Goal: Task Accomplishment & Management: Complete application form

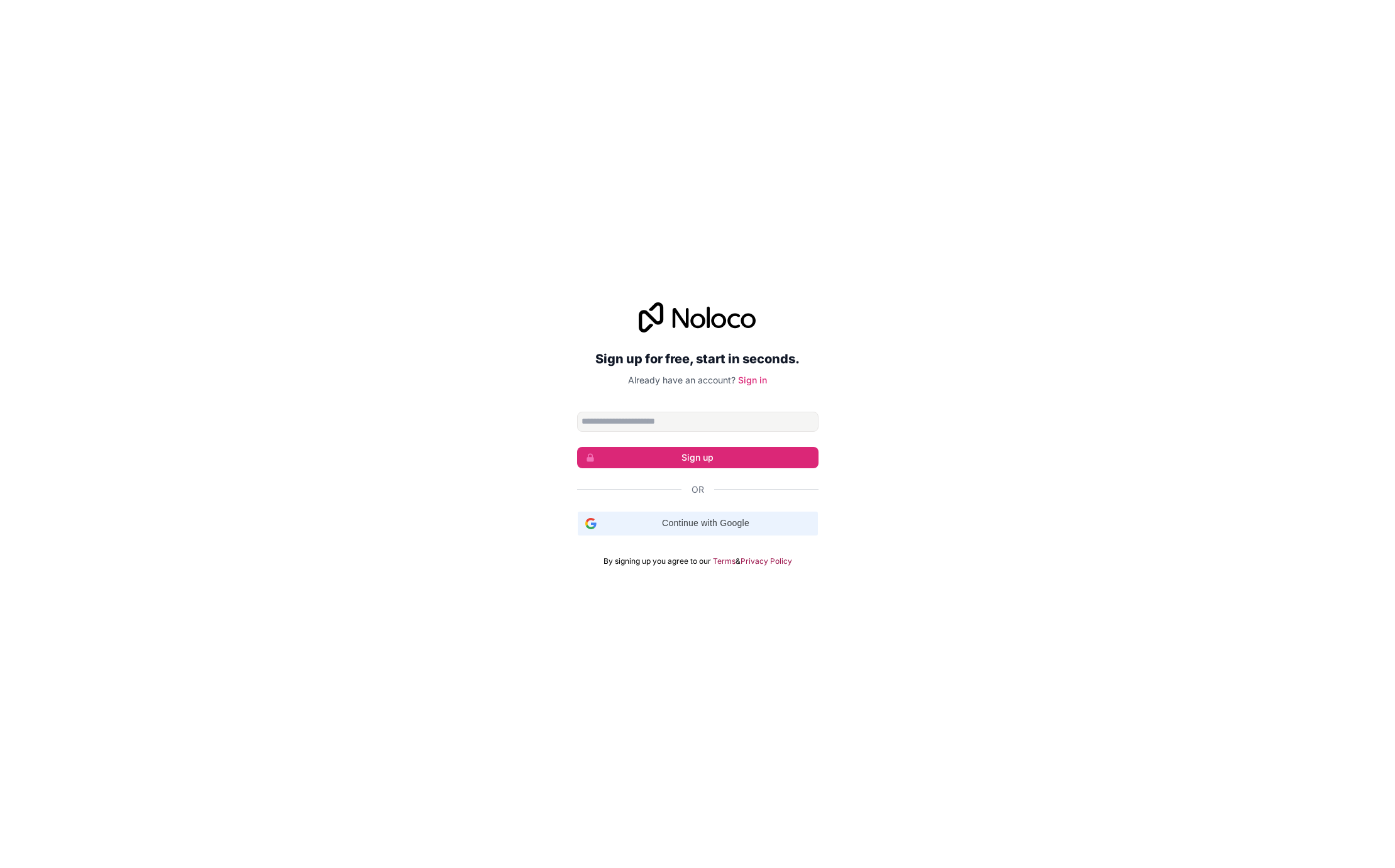
click at [735, 529] on span "Continue with Google" at bounding box center [706, 524] width 209 height 13
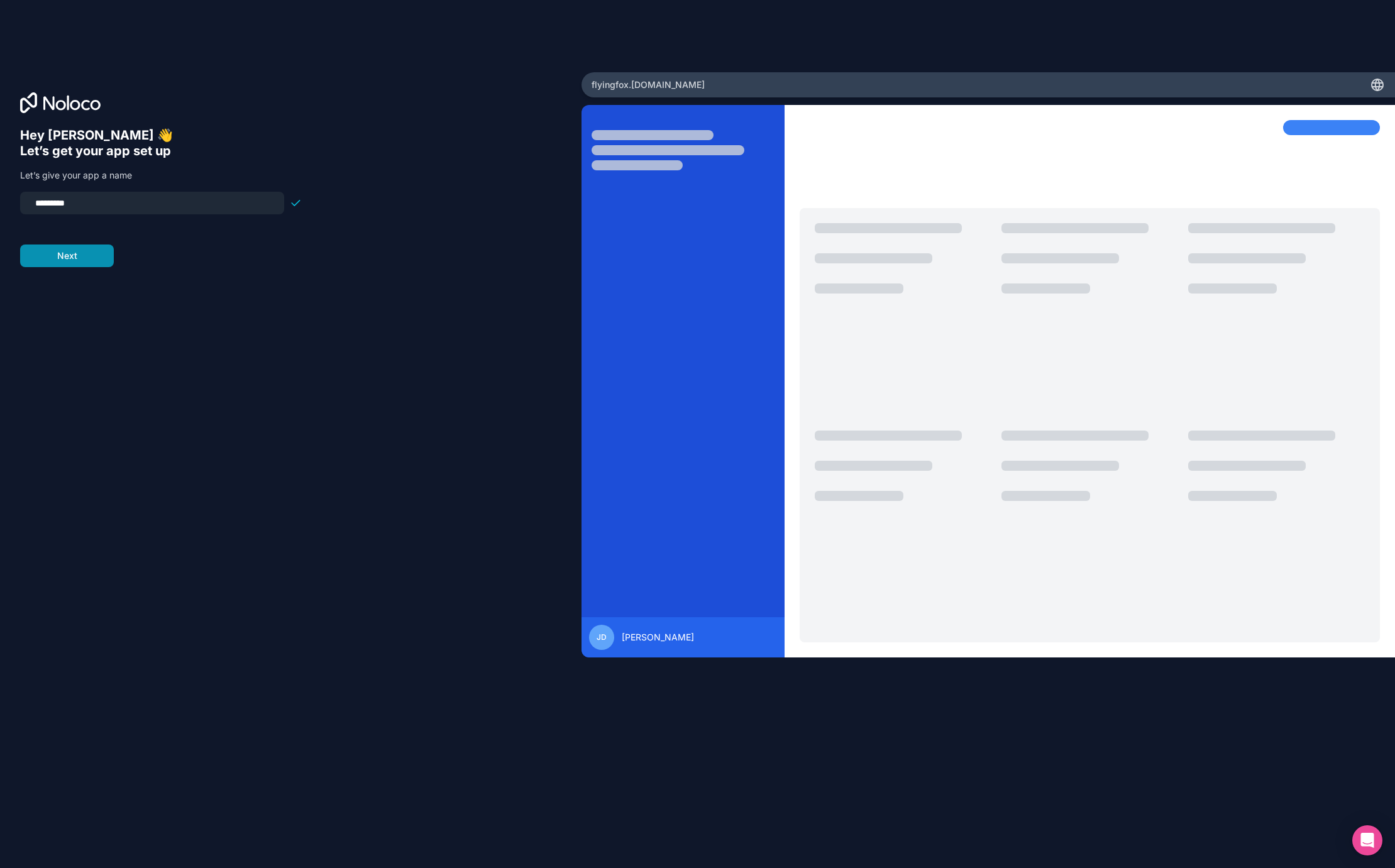
click at [98, 260] on button "Next" at bounding box center [67, 256] width 94 height 23
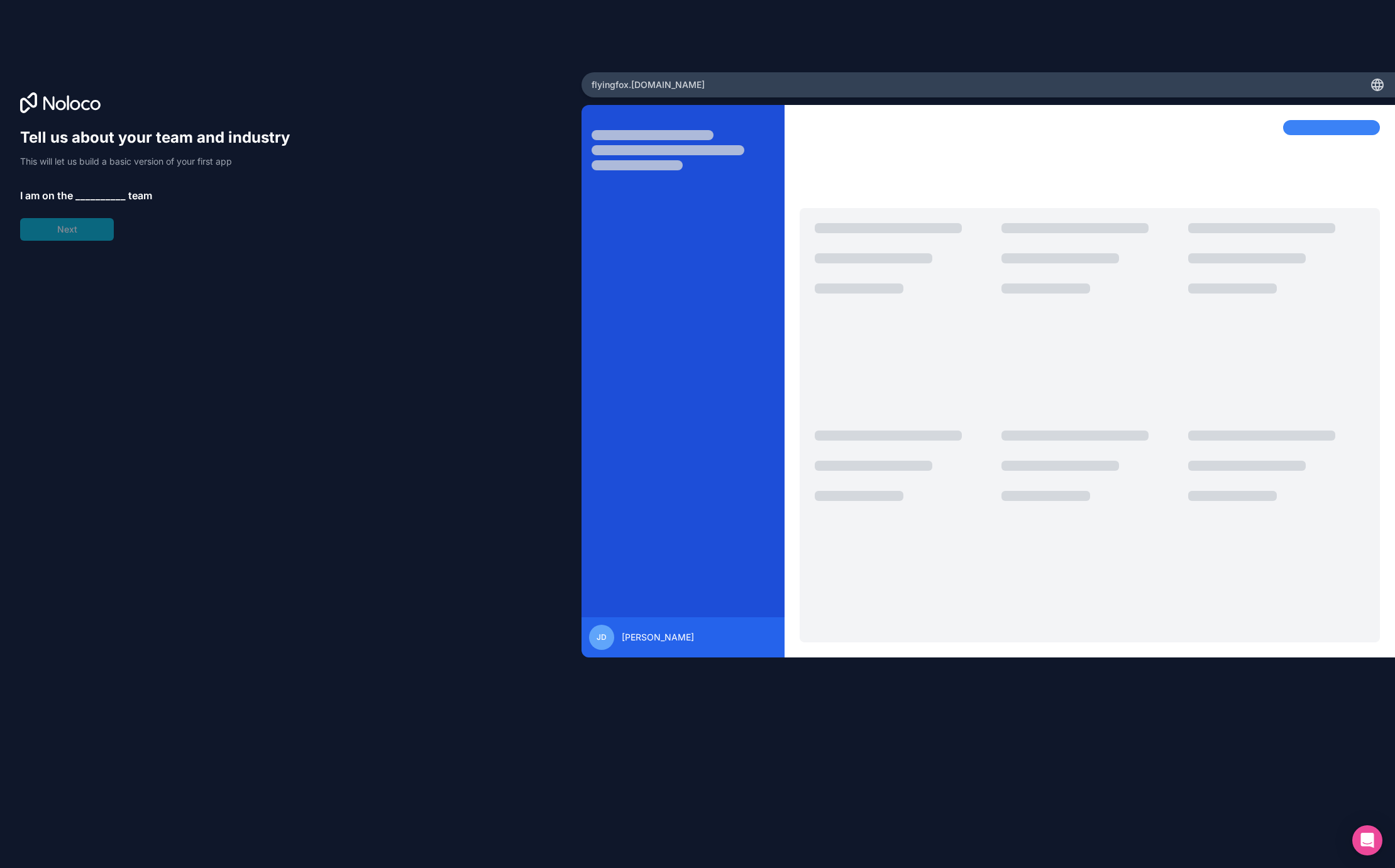
click at [83, 201] on span "__________" at bounding box center [100, 195] width 51 height 15
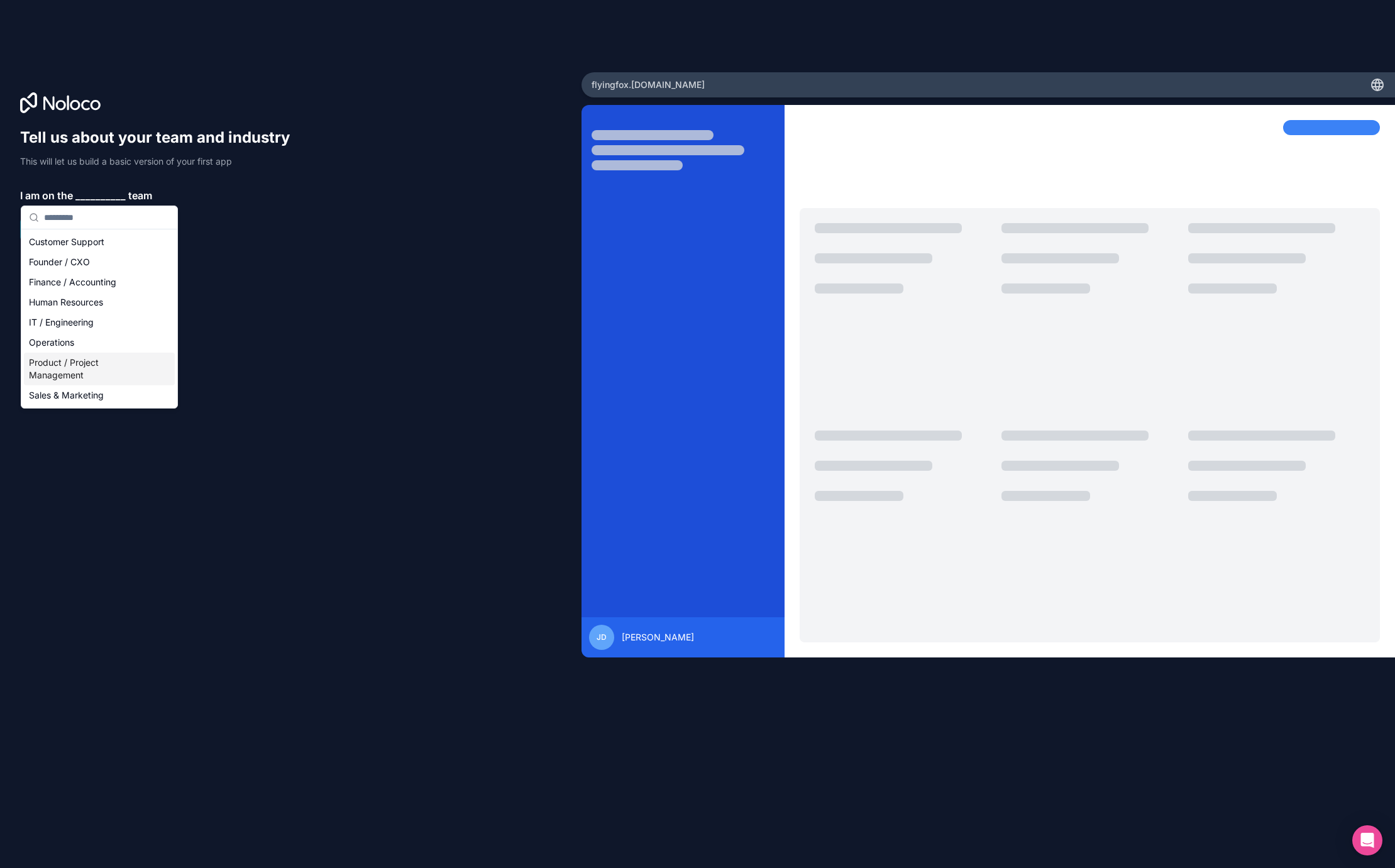
click at [102, 366] on div "Product / Project Management" at bounding box center [99, 369] width 151 height 33
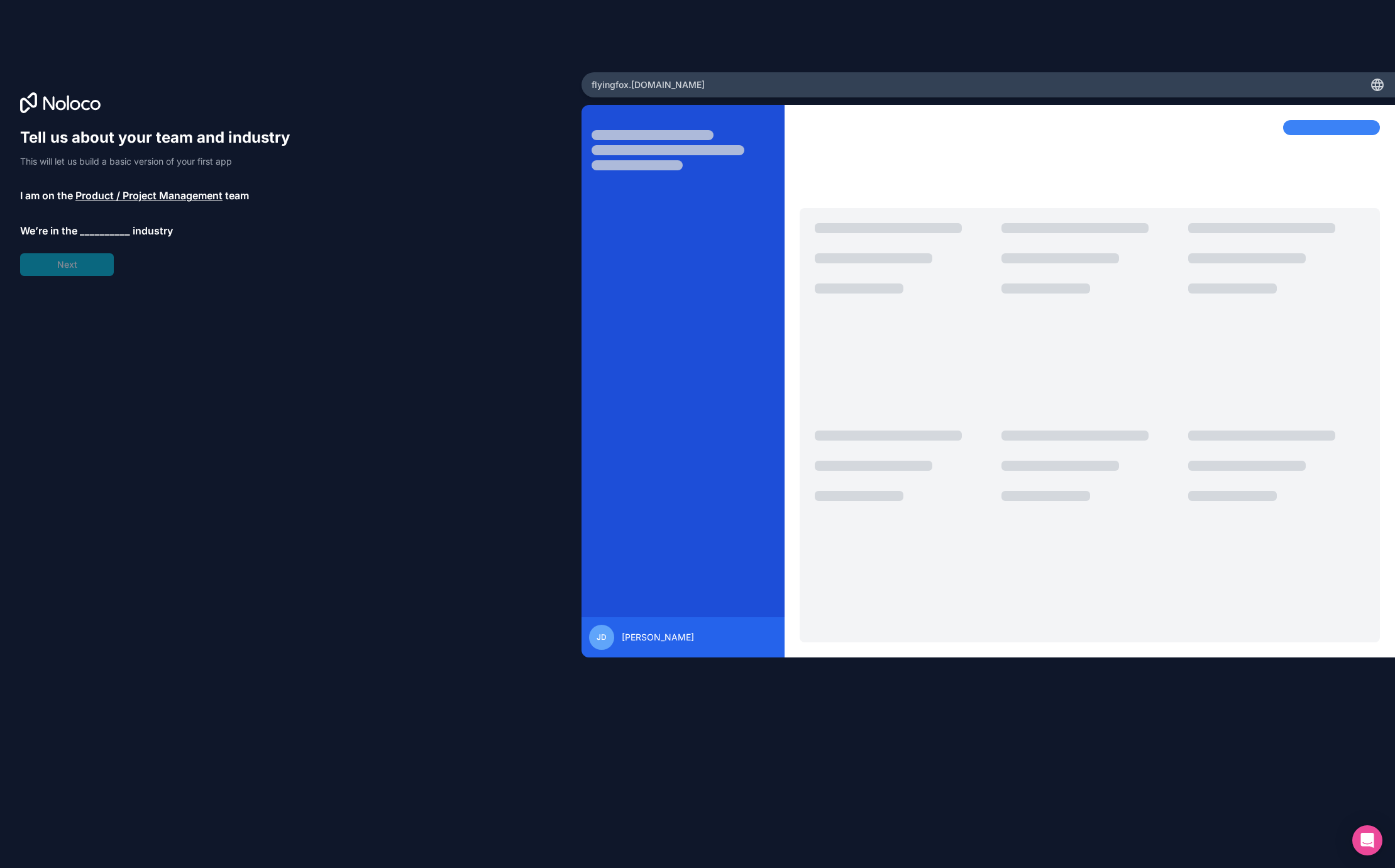
click at [99, 232] on span "__________" at bounding box center [104, 230] width 51 height 15
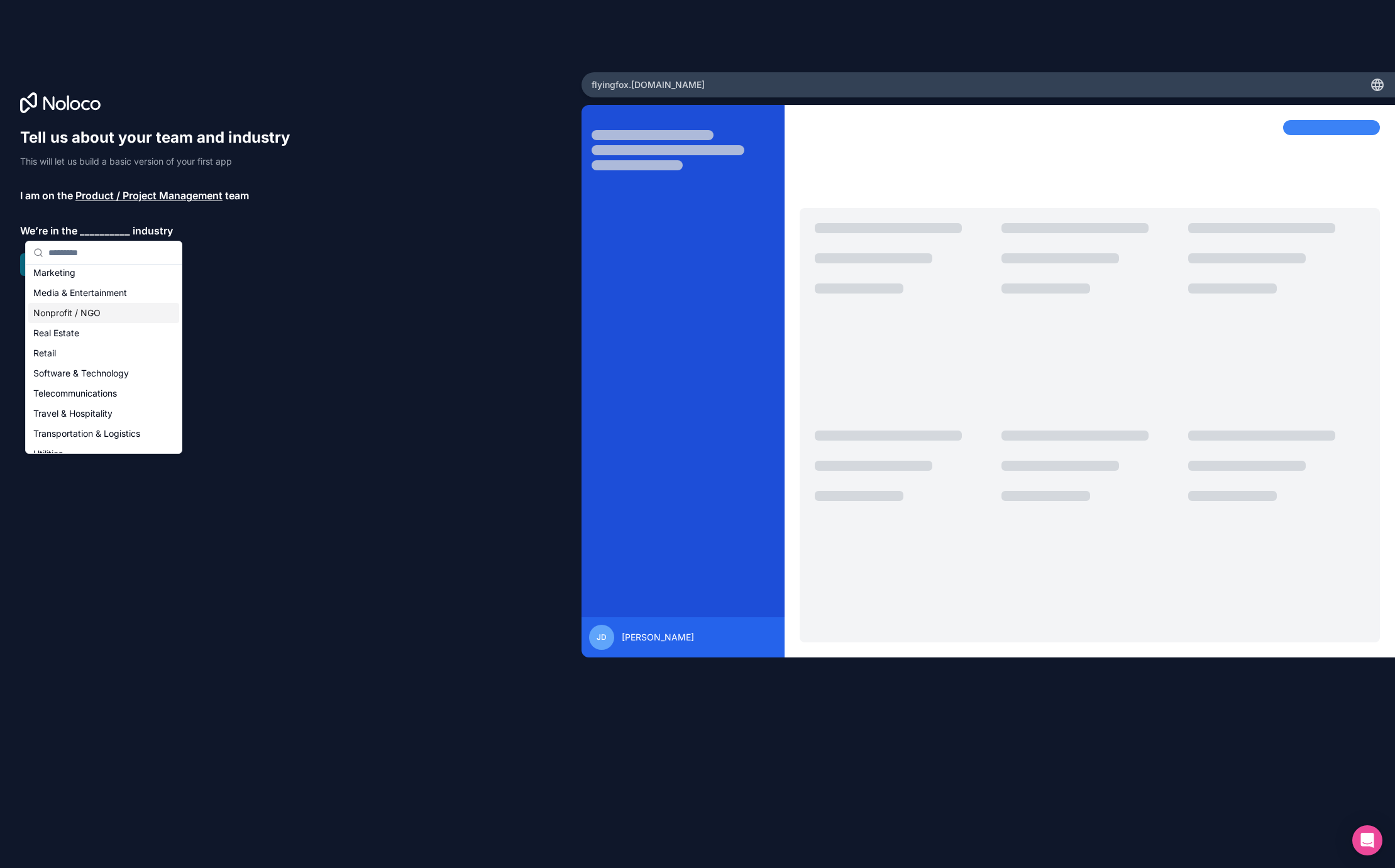
scroll to position [202, 0]
click at [94, 311] on div "Nonprofit / NGO" at bounding box center [104, 317] width 151 height 20
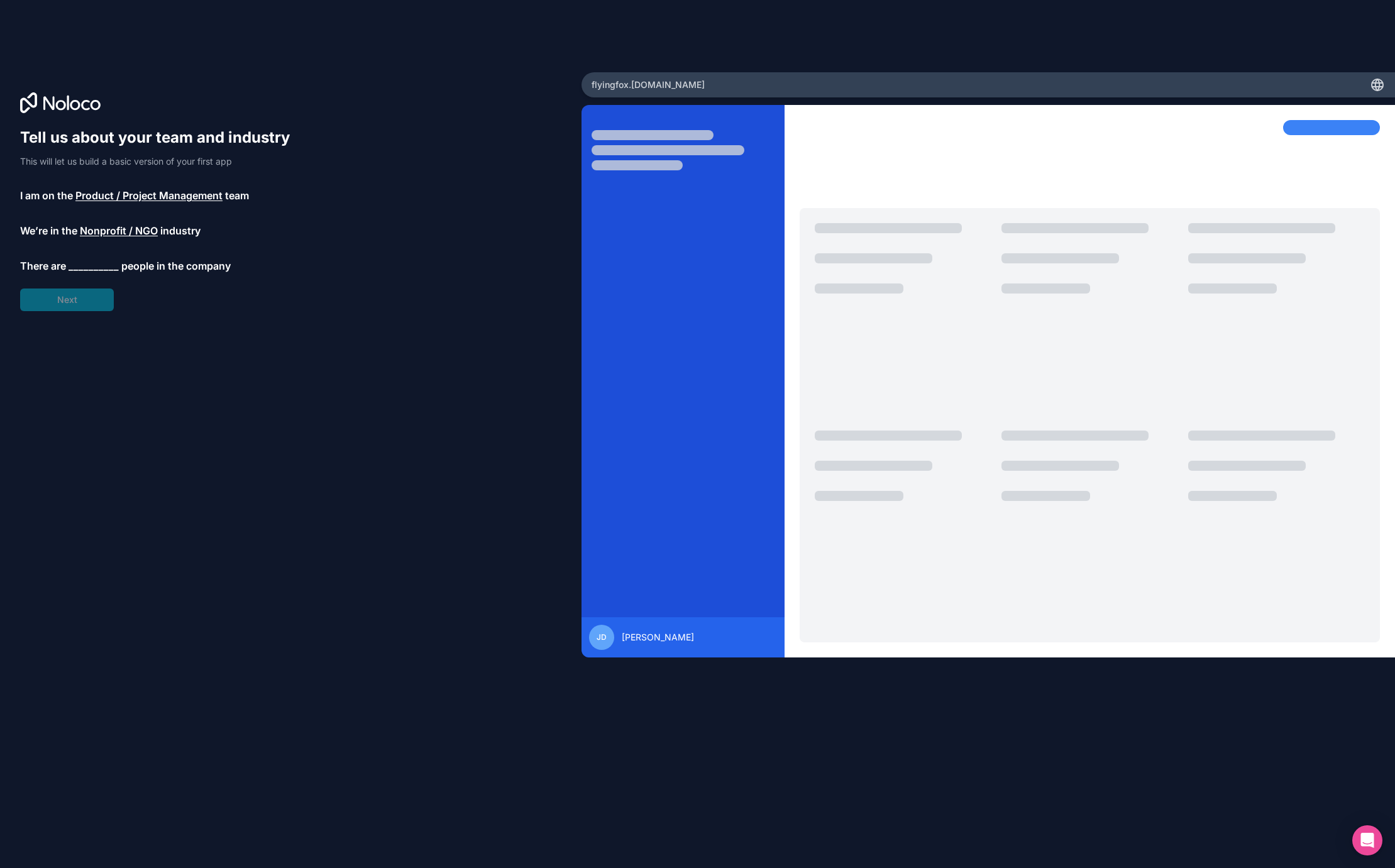
click at [83, 269] on span "__________" at bounding box center [94, 266] width 51 height 15
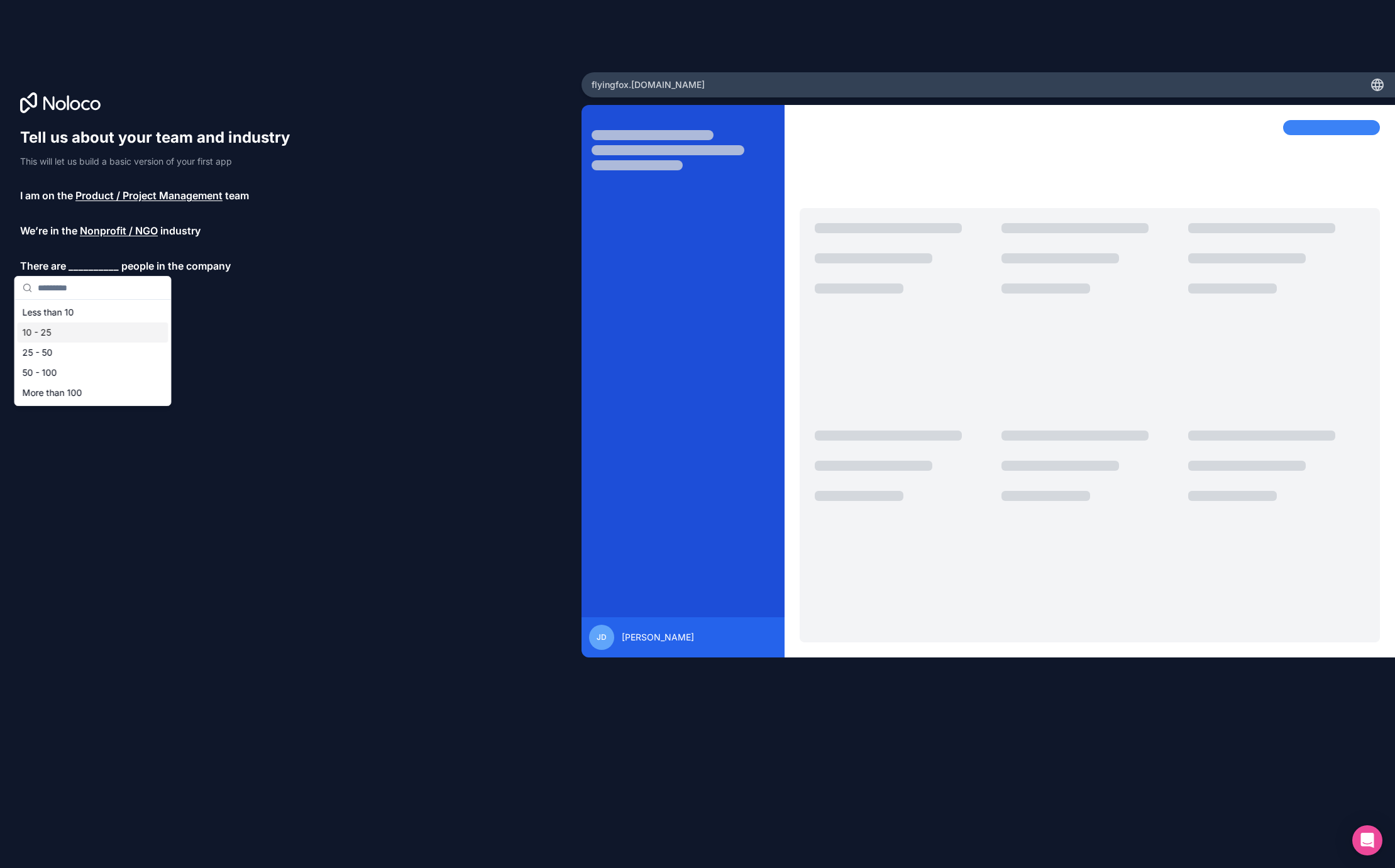
click at [76, 334] on div "10 - 25" at bounding box center [93, 333] width 151 height 20
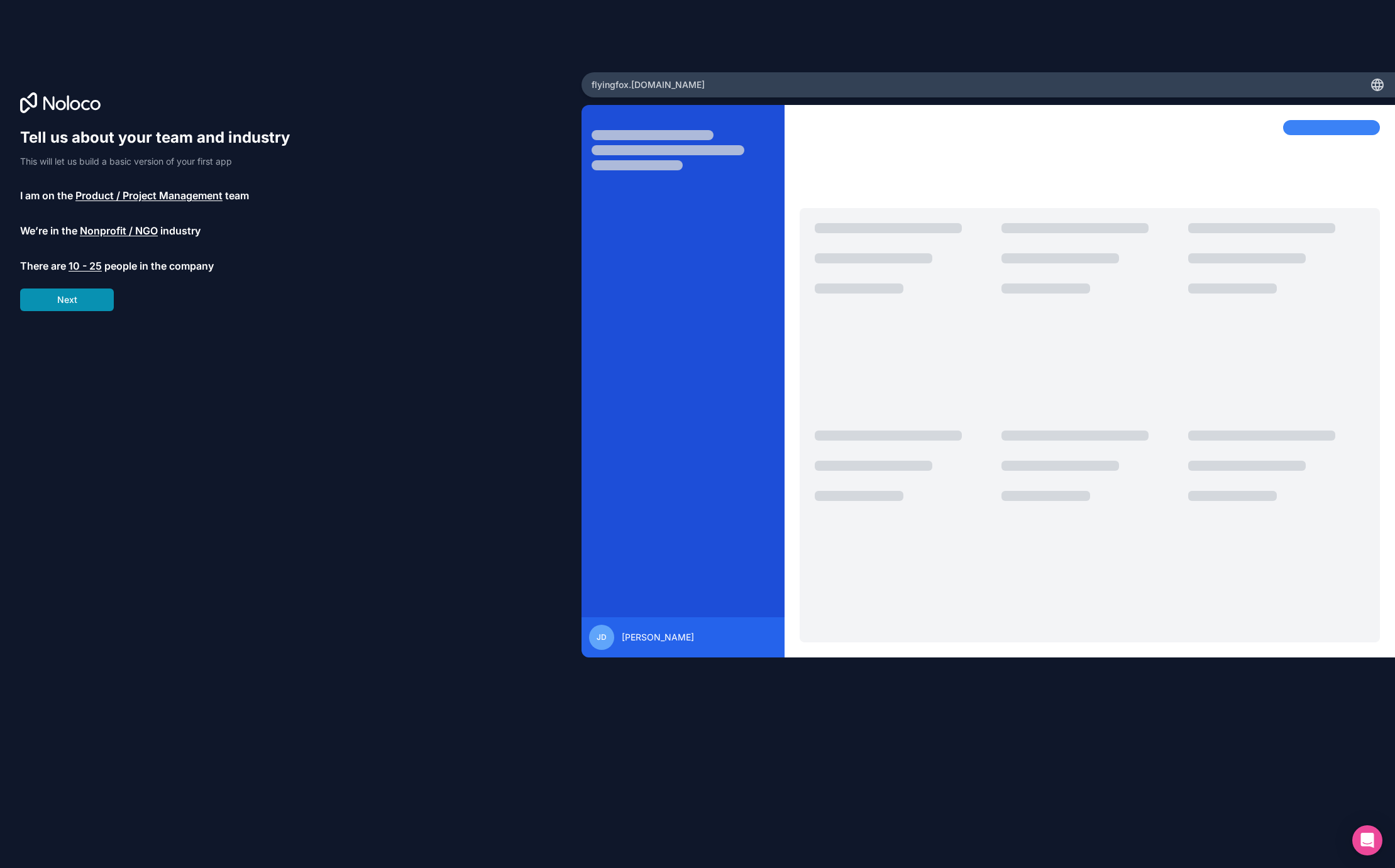
click at [83, 295] on button "Next" at bounding box center [67, 300] width 94 height 23
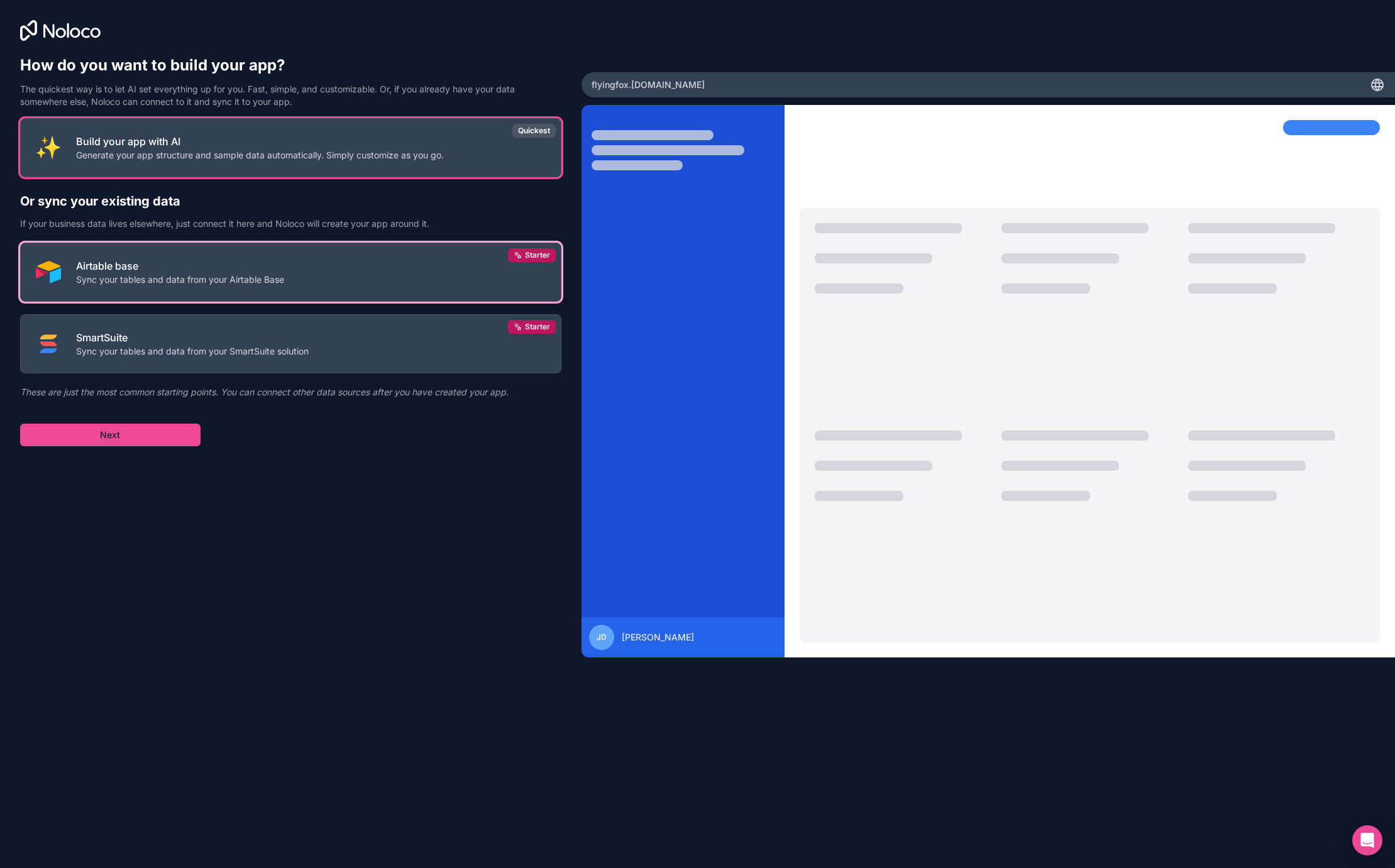
click at [171, 286] on p "Sync your tables and data from your Airtable Base" at bounding box center [180, 280] width 208 height 13
